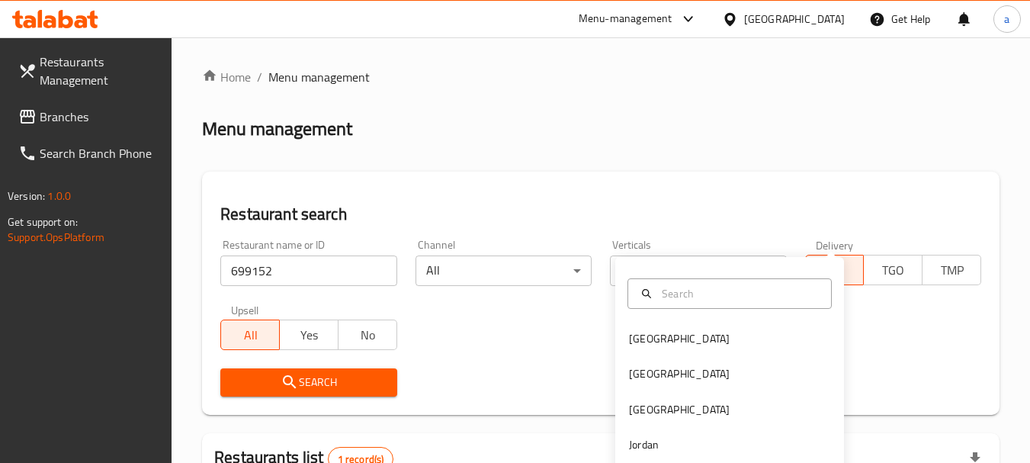
scroll to position [217, 0]
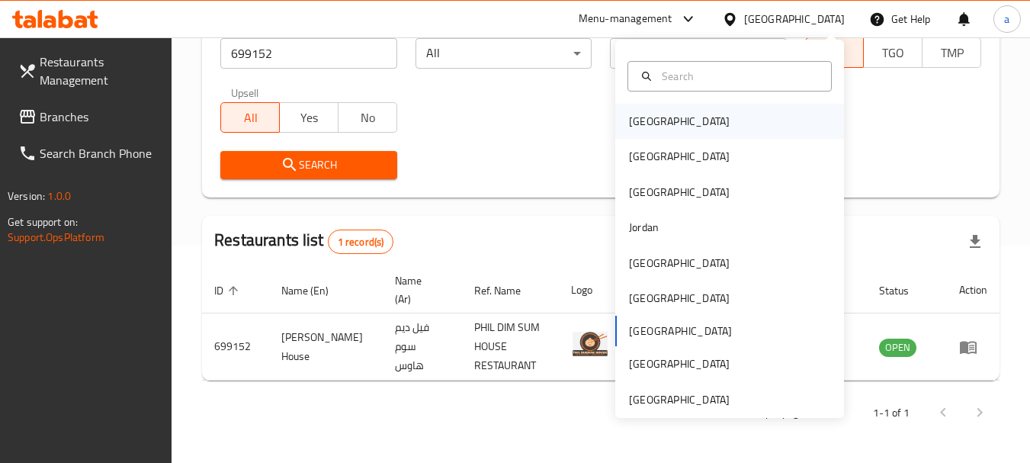
click at [673, 114] on div "[GEOGRAPHIC_DATA]" at bounding box center [729, 121] width 229 height 35
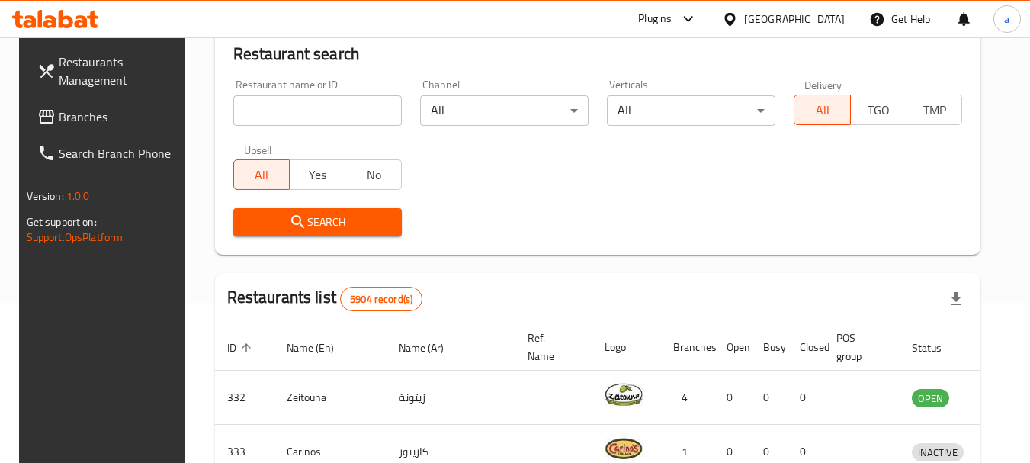
scroll to position [217, 0]
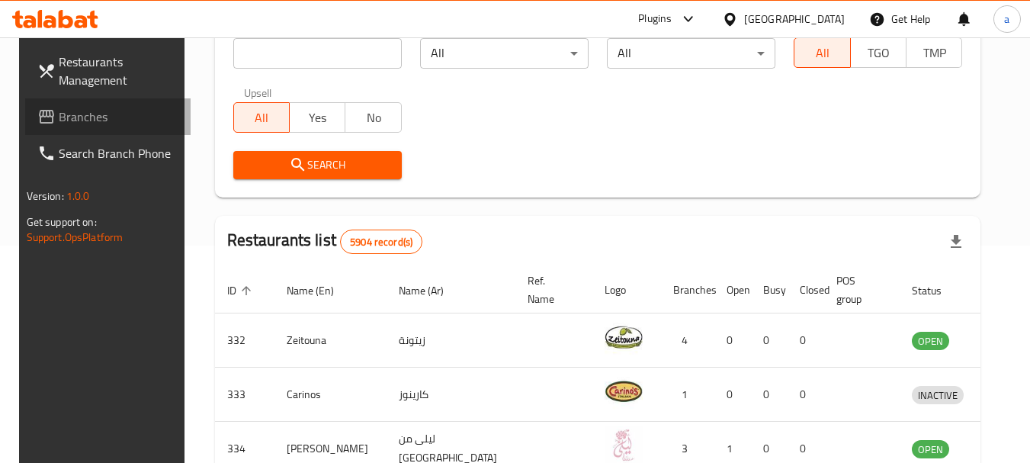
click at [59, 120] on span "Branches" at bounding box center [119, 117] width 120 height 18
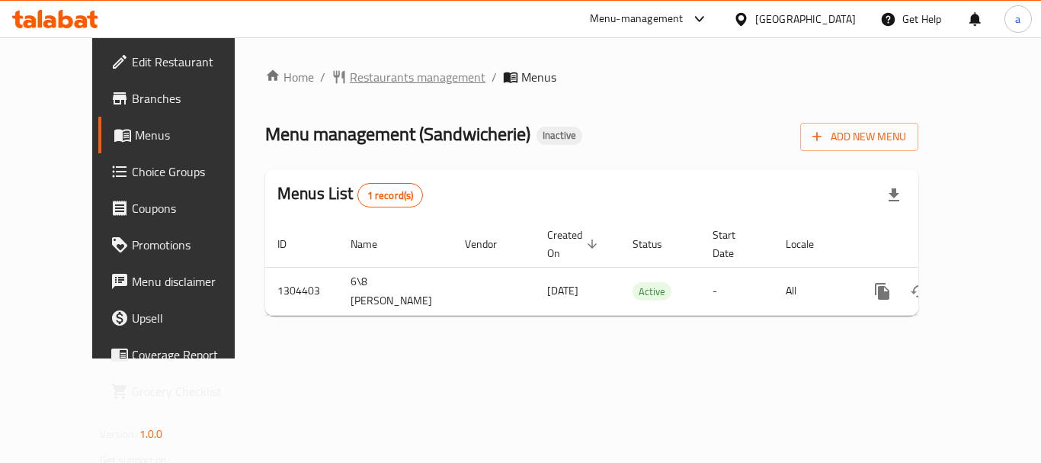
click at [383, 75] on span "Restaurants management" at bounding box center [418, 77] width 136 height 18
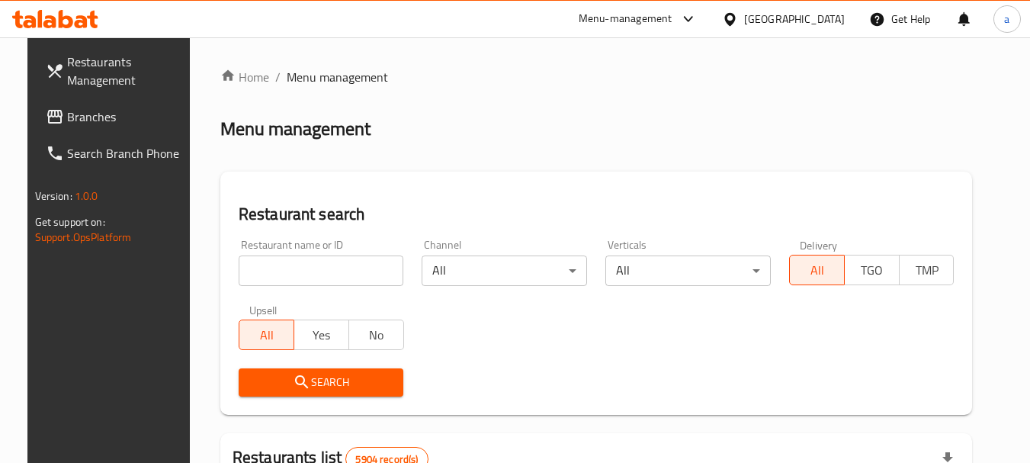
click at [282, 271] on input "search" at bounding box center [321, 270] width 165 height 30
paste input "703217"
type input "703217"
click at [239, 377] on button "Search" at bounding box center [321, 382] width 165 height 28
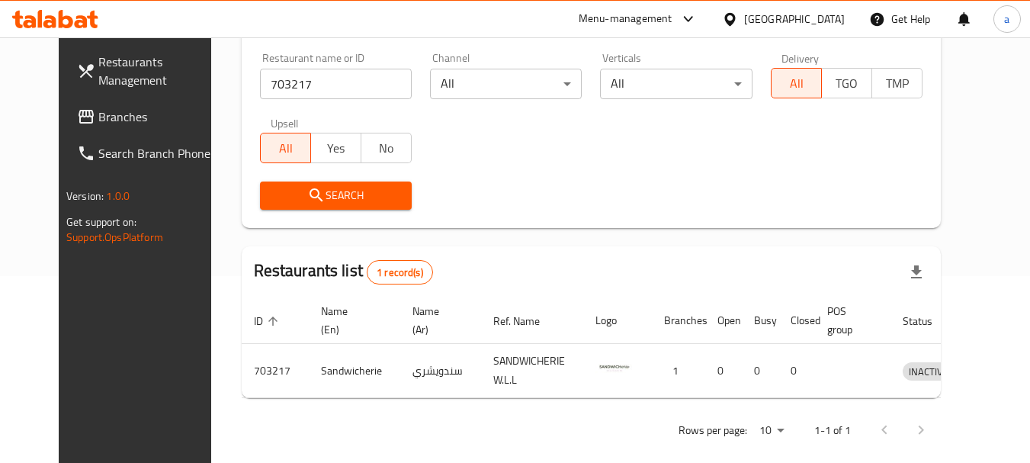
scroll to position [204, 0]
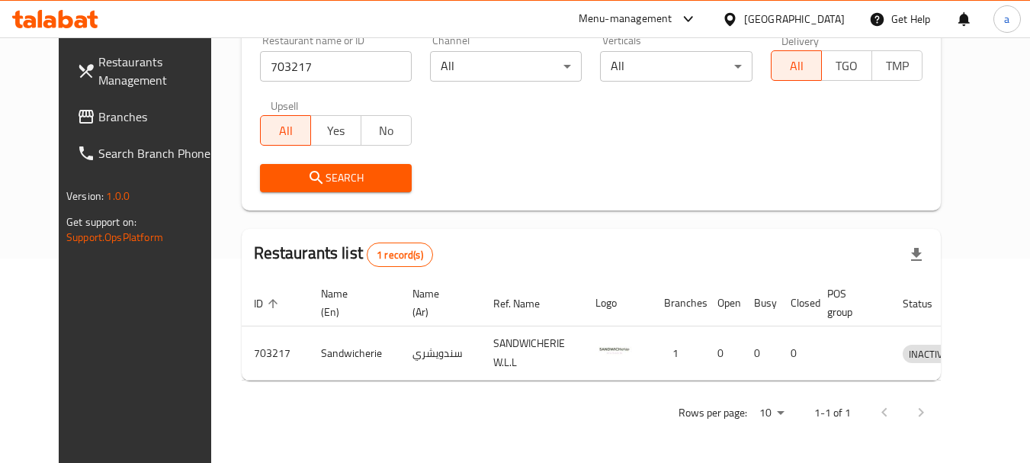
click at [813, 18] on div "[GEOGRAPHIC_DATA]" at bounding box center [794, 19] width 101 height 17
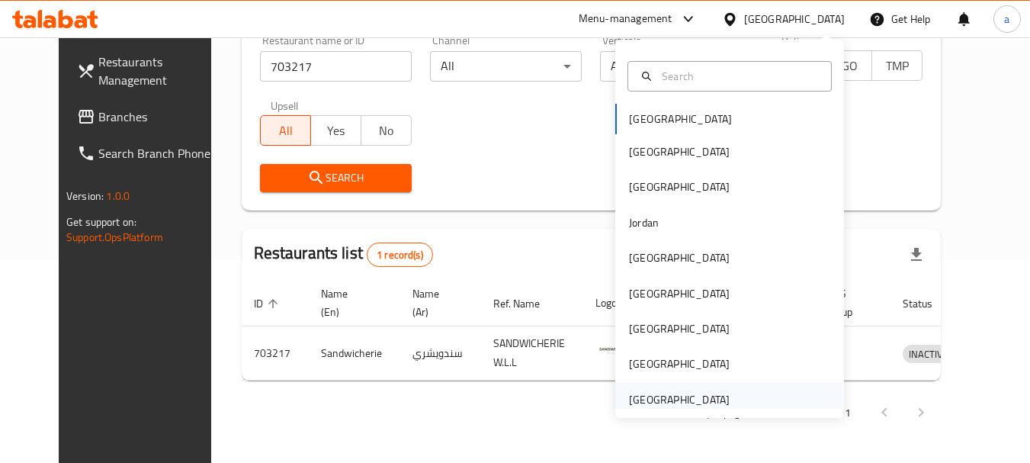
click at [665, 397] on div "[GEOGRAPHIC_DATA]" at bounding box center [679, 399] width 101 height 17
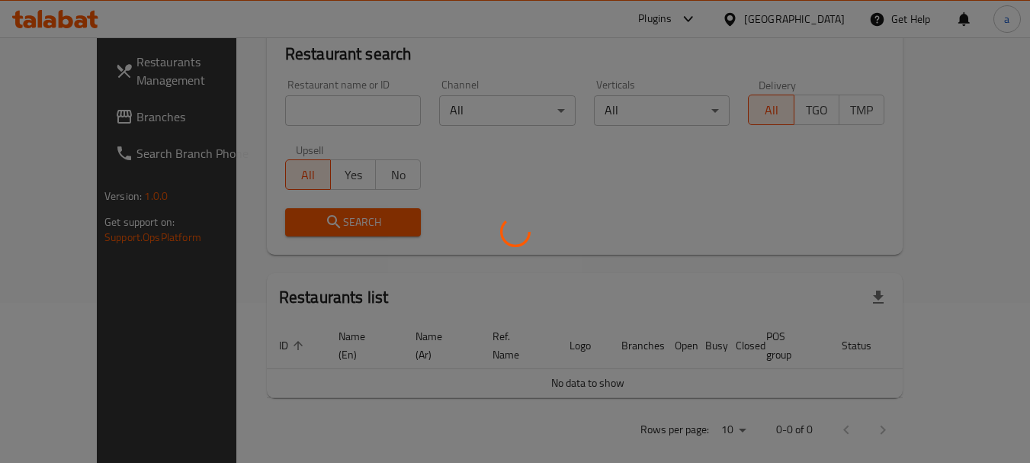
scroll to position [204, 0]
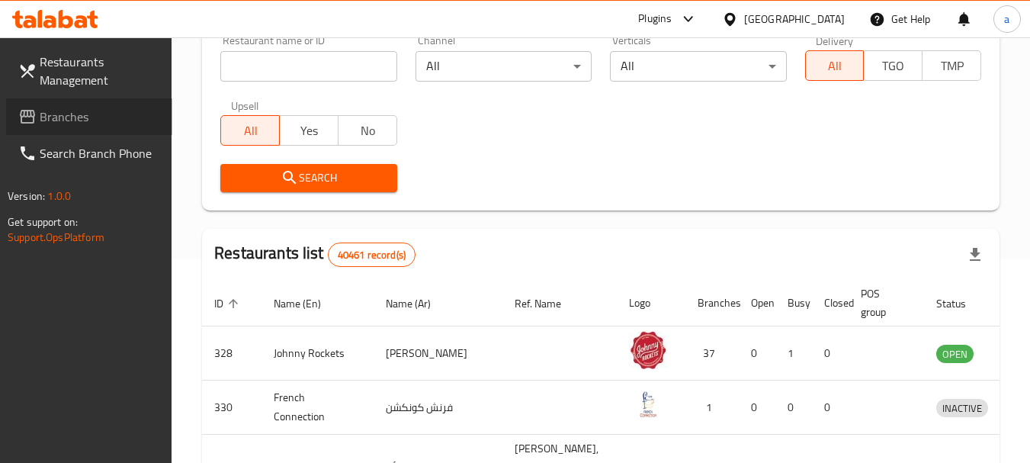
click at [94, 110] on span "Branches" at bounding box center [100, 117] width 120 height 18
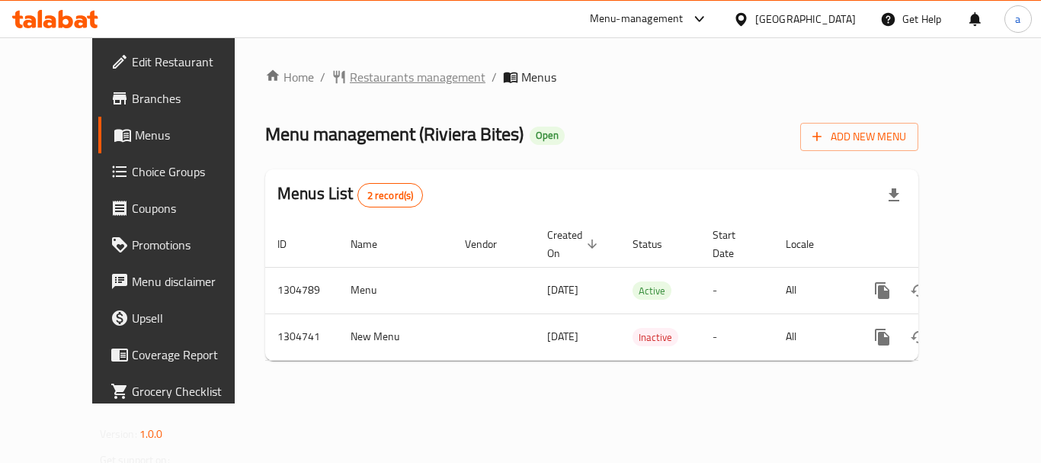
click at [368, 70] on span "Restaurants management" at bounding box center [418, 77] width 136 height 18
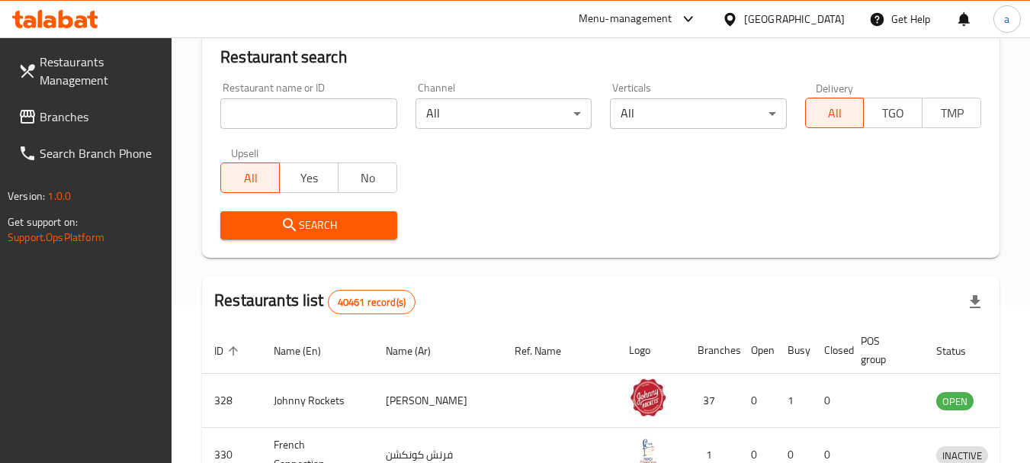
scroll to position [160, 0]
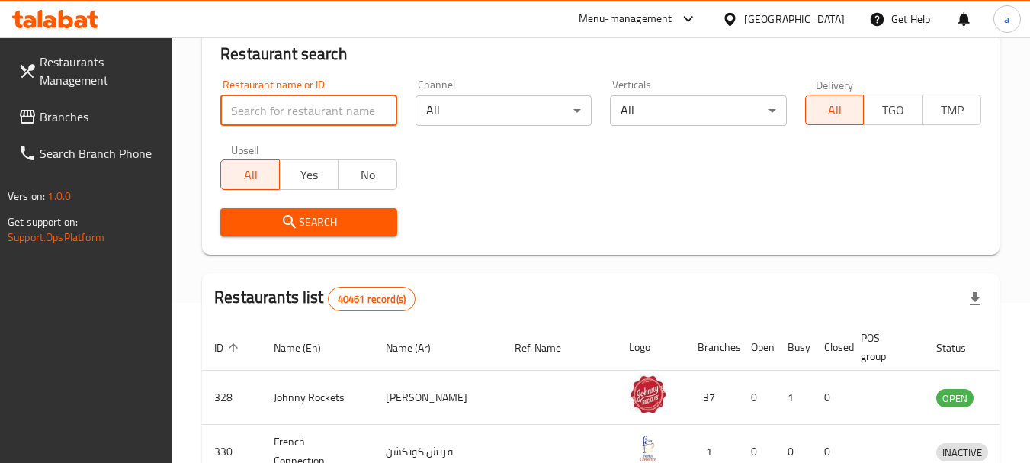
click at [336, 110] on input "search" at bounding box center [308, 110] width 176 height 30
paste input "703322"
type input "703322"
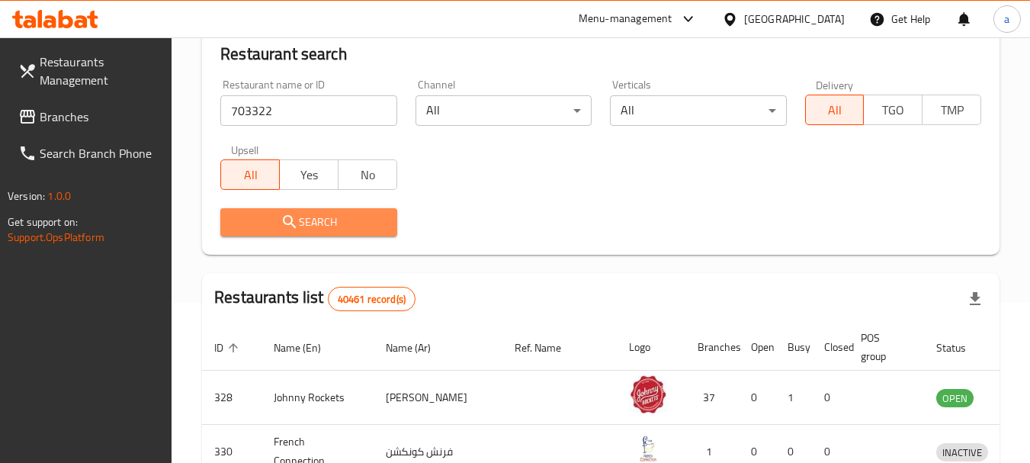
click at [298, 232] on button "Search" at bounding box center [308, 222] width 176 height 28
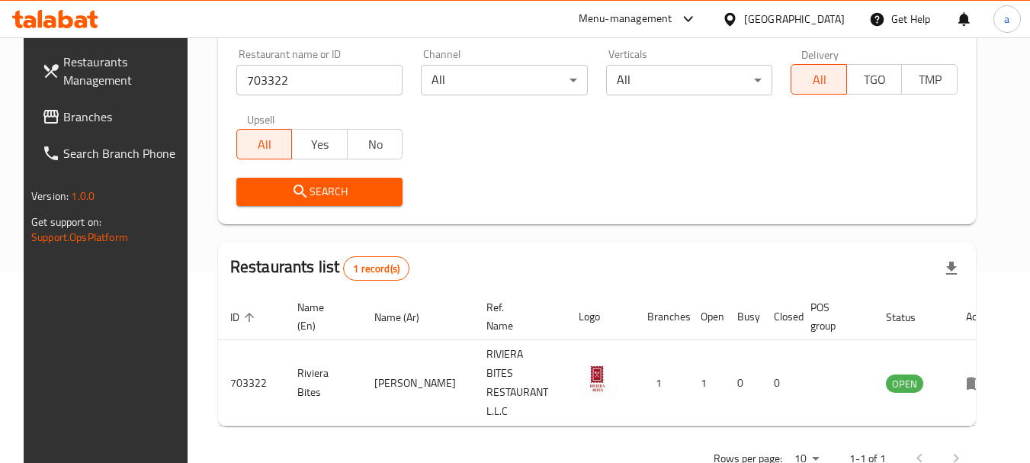
scroll to position [204, 0]
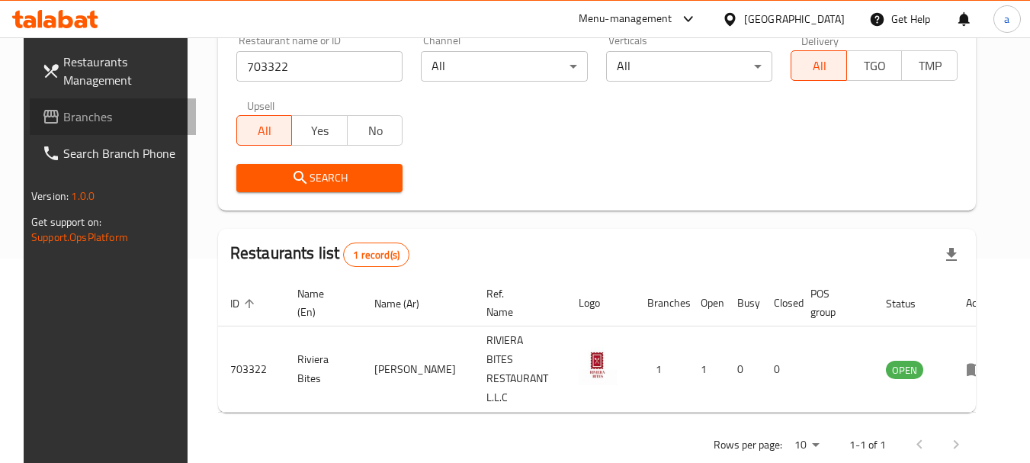
click at [69, 115] on span "Branches" at bounding box center [123, 117] width 120 height 18
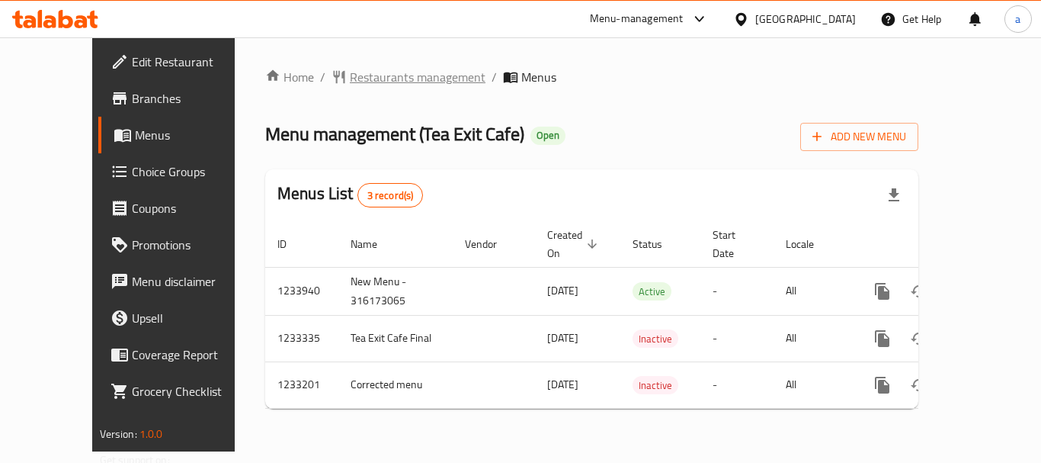
click at [371, 74] on span "Restaurants management" at bounding box center [418, 77] width 136 height 18
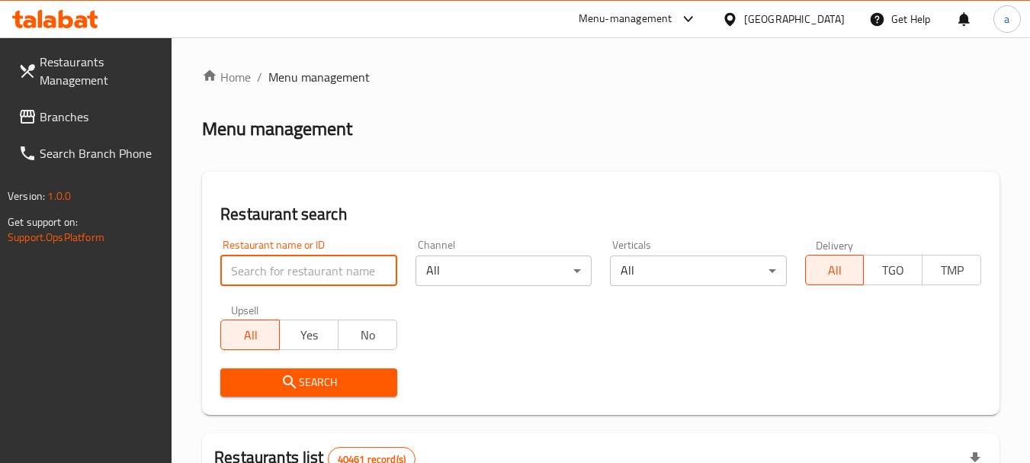
click at [341, 272] on input "search" at bounding box center [308, 270] width 176 height 30
paste input "678034"
type input "678034"
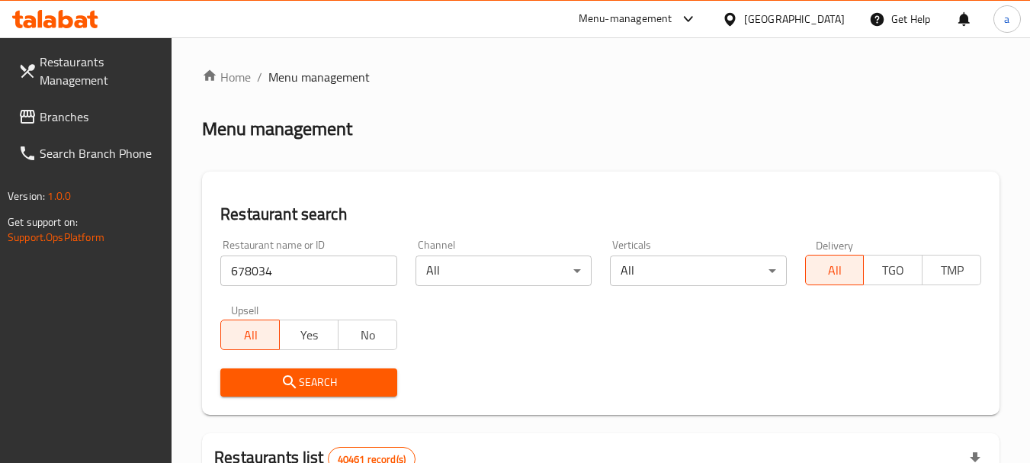
click at [333, 377] on span "Search" at bounding box center [309, 382] width 152 height 19
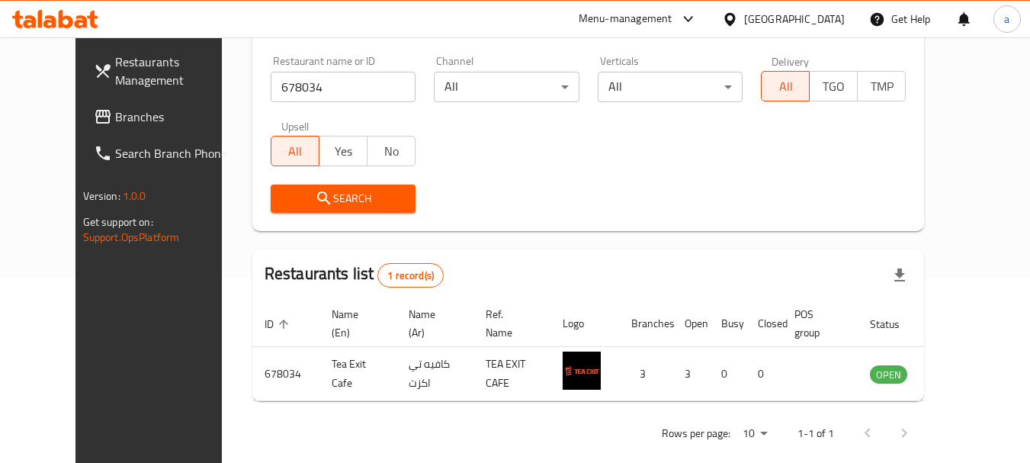
scroll to position [204, 0]
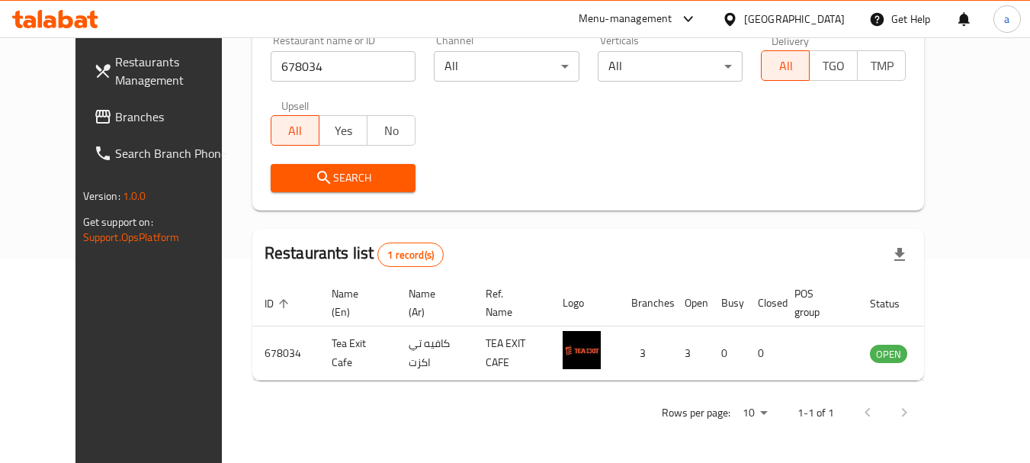
click at [776, 21] on div "[GEOGRAPHIC_DATA]" at bounding box center [794, 19] width 101 height 17
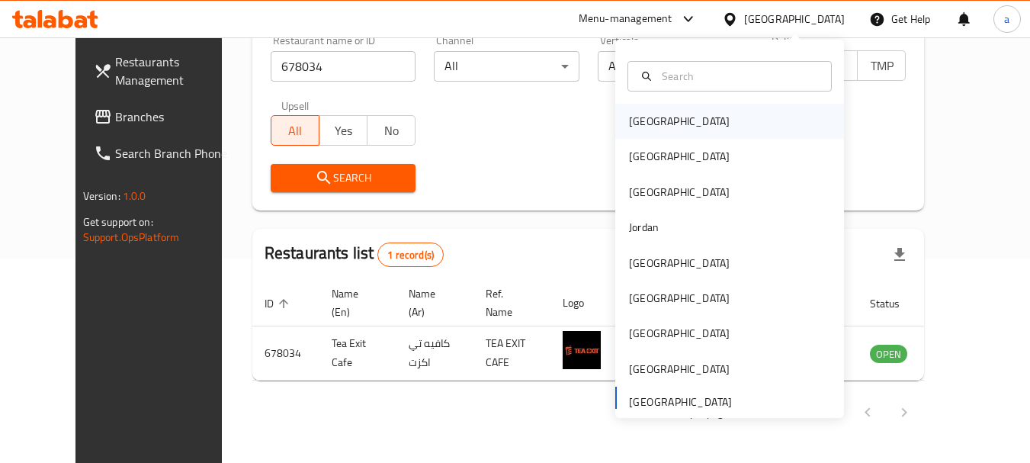
click at [669, 120] on div "[GEOGRAPHIC_DATA]" at bounding box center [729, 121] width 229 height 35
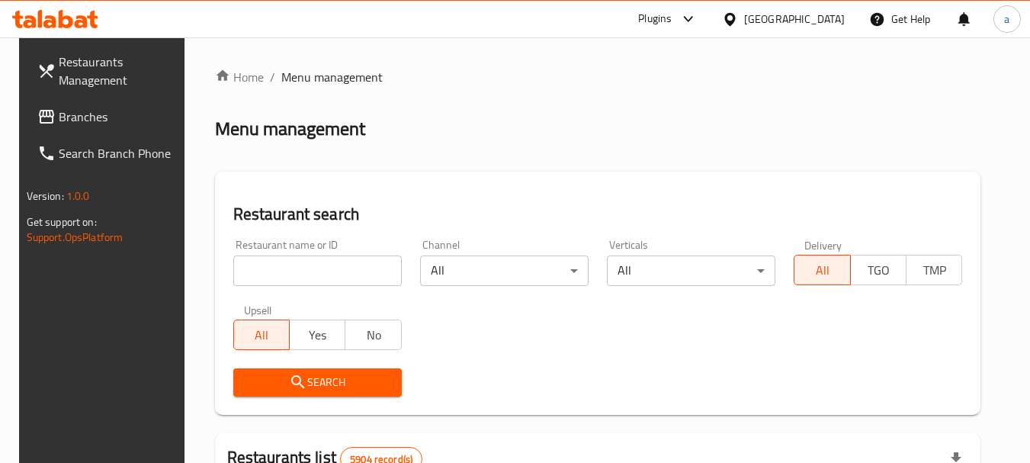
click at [89, 113] on span "Branches" at bounding box center [119, 117] width 120 height 18
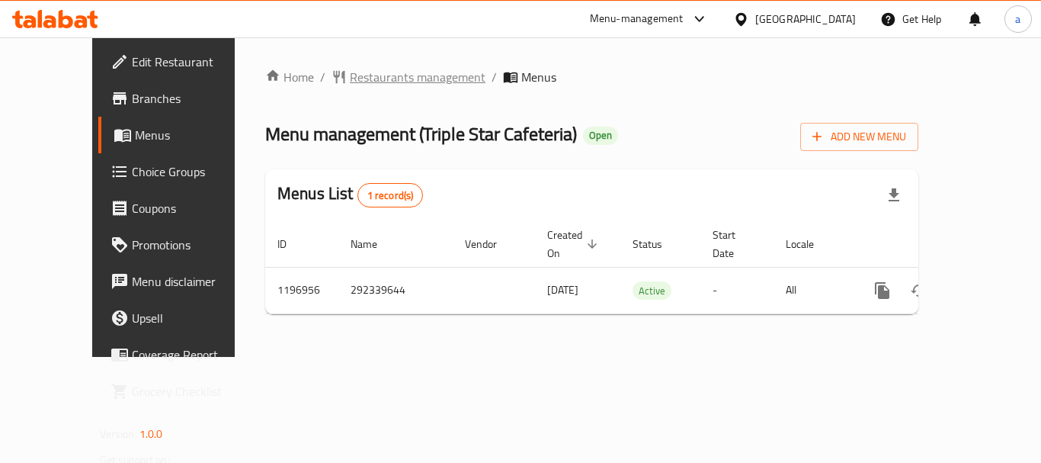
click at [391, 79] on span "Restaurants management" at bounding box center [418, 77] width 136 height 18
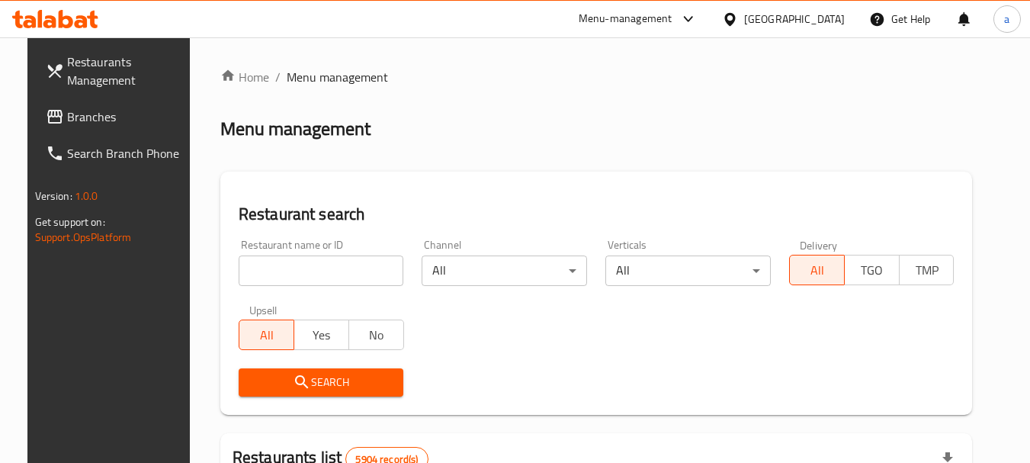
click at [319, 278] on input "search" at bounding box center [321, 270] width 165 height 30
paste input "667908"
type input "667908"
click at [293, 387] on icon "submit" at bounding box center [302, 382] width 18 height 18
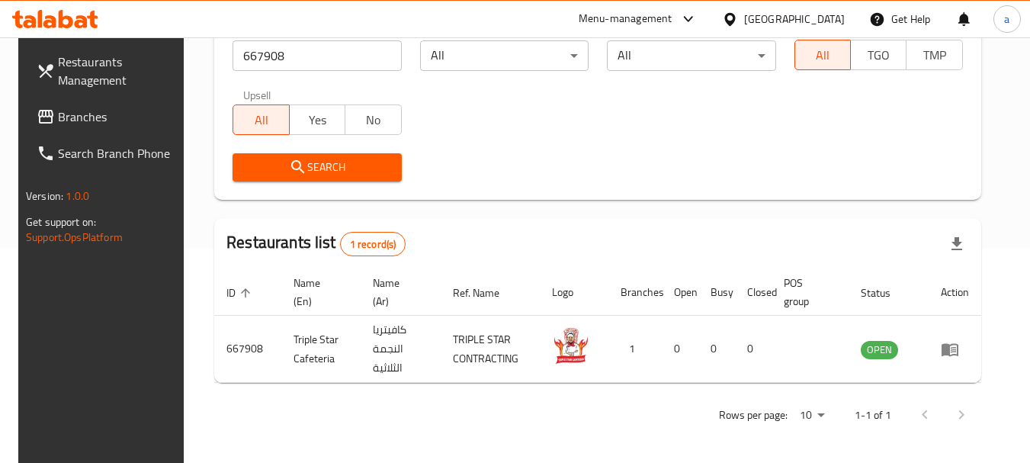
scroll to position [217, 0]
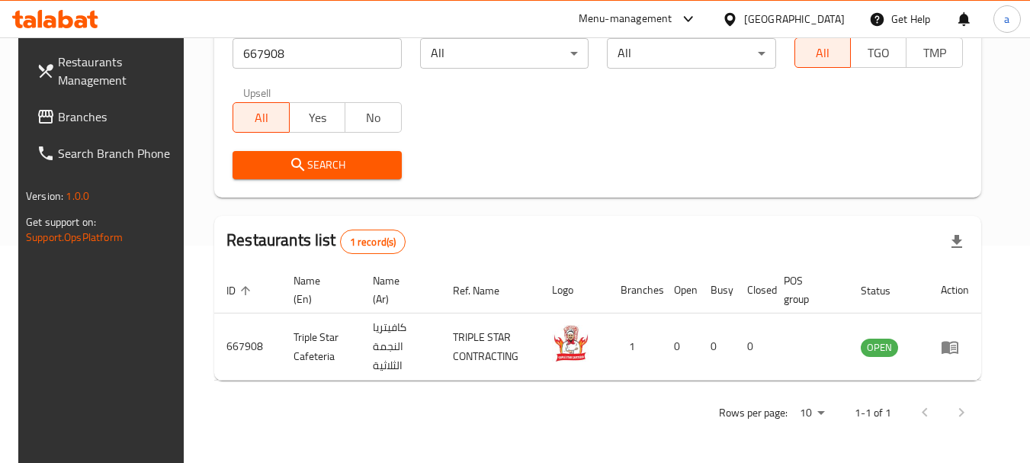
click at [821, 13] on div "Bahrain" at bounding box center [794, 19] width 101 height 17
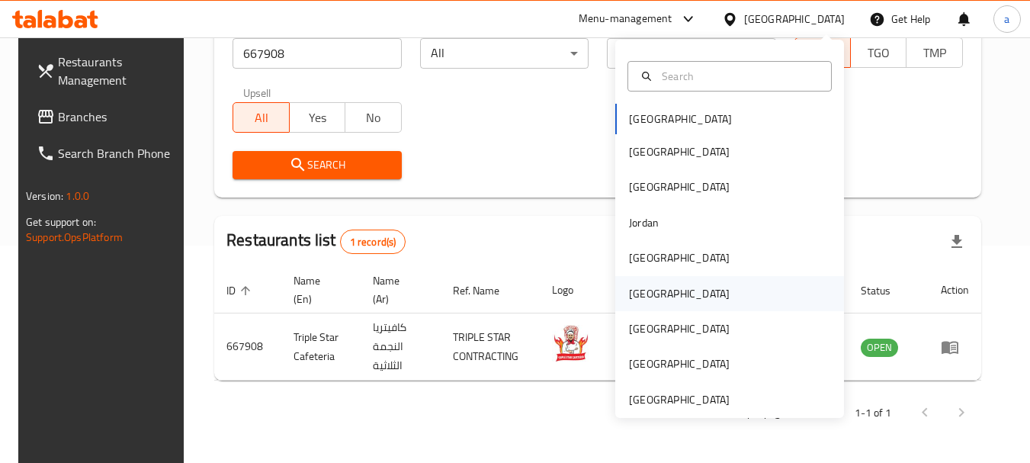
click at [653, 292] on div "[GEOGRAPHIC_DATA]" at bounding box center [679, 293] width 125 height 35
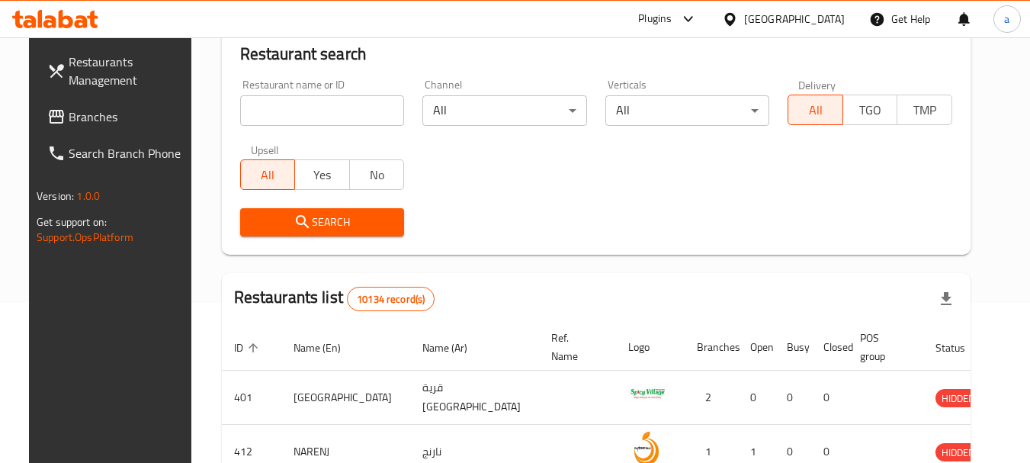
scroll to position [217, 0]
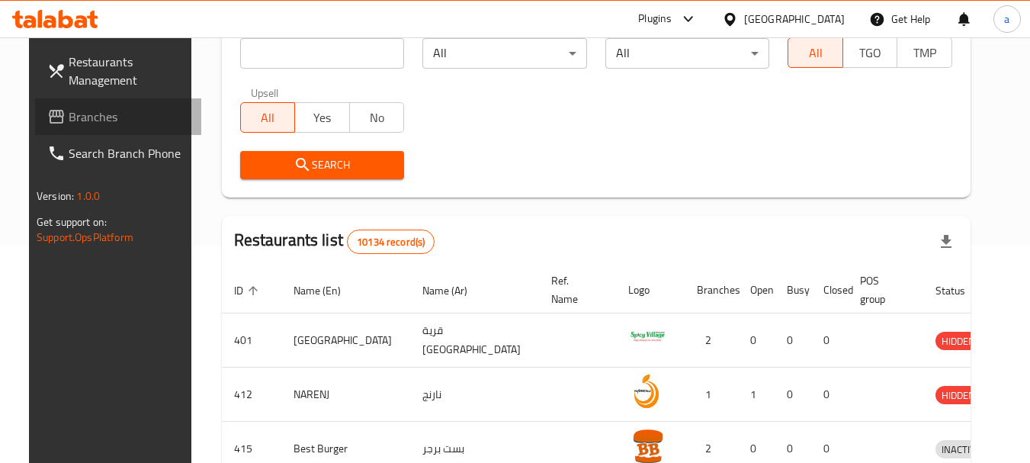
click at [73, 108] on span "Branches" at bounding box center [129, 117] width 120 height 18
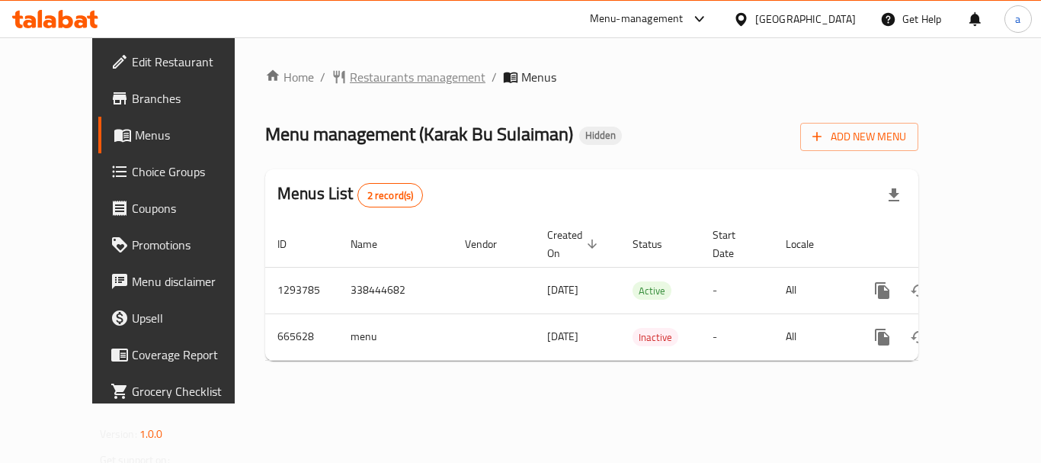
click at [355, 78] on span "Restaurants management" at bounding box center [418, 77] width 136 height 18
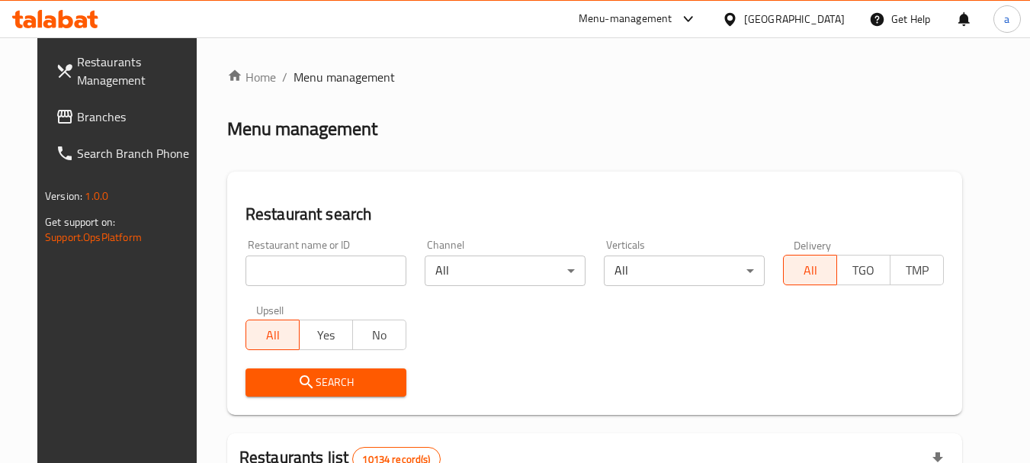
click at [298, 266] on input "search" at bounding box center [326, 270] width 161 height 30
paste input "642056"
type input "642056"
click at [315, 373] on span "Search" at bounding box center [326, 382] width 136 height 19
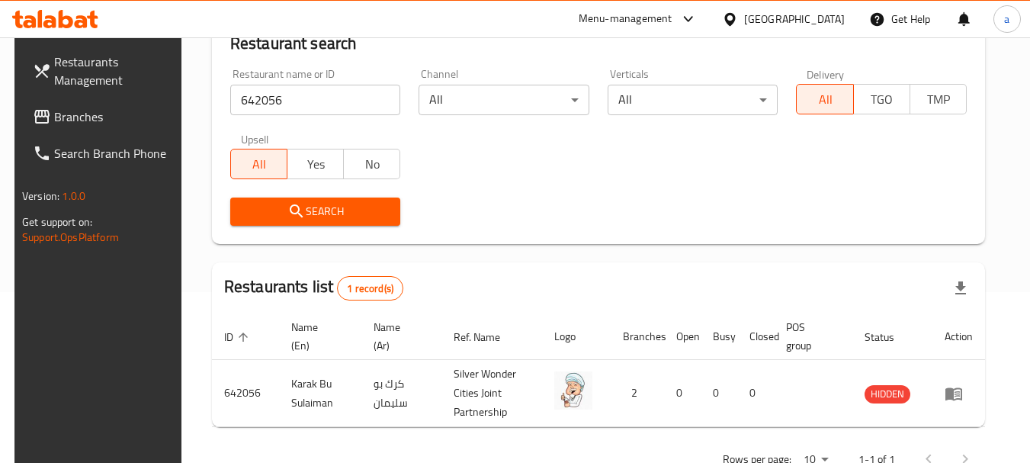
scroll to position [198, 0]
